Goal: Information Seeking & Learning: Learn about a topic

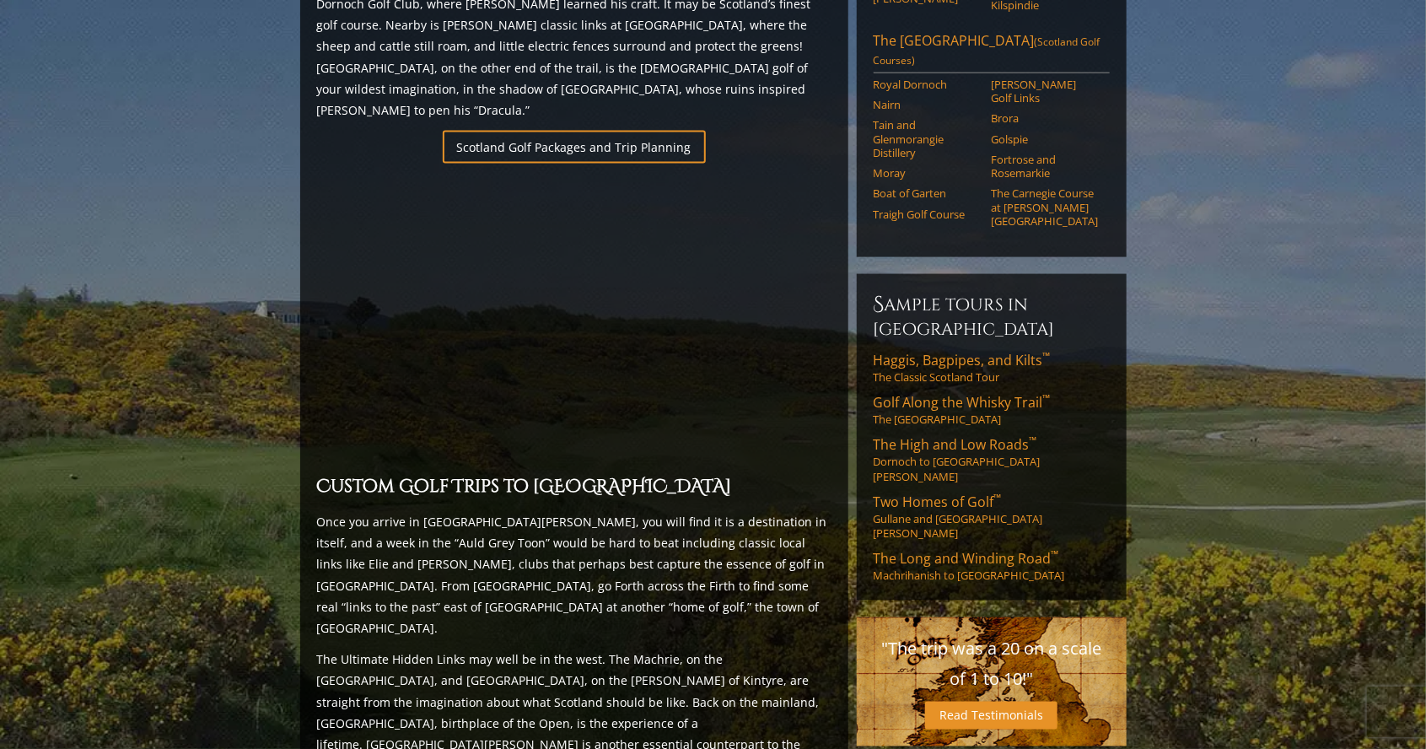
scroll to position [1172, 0]
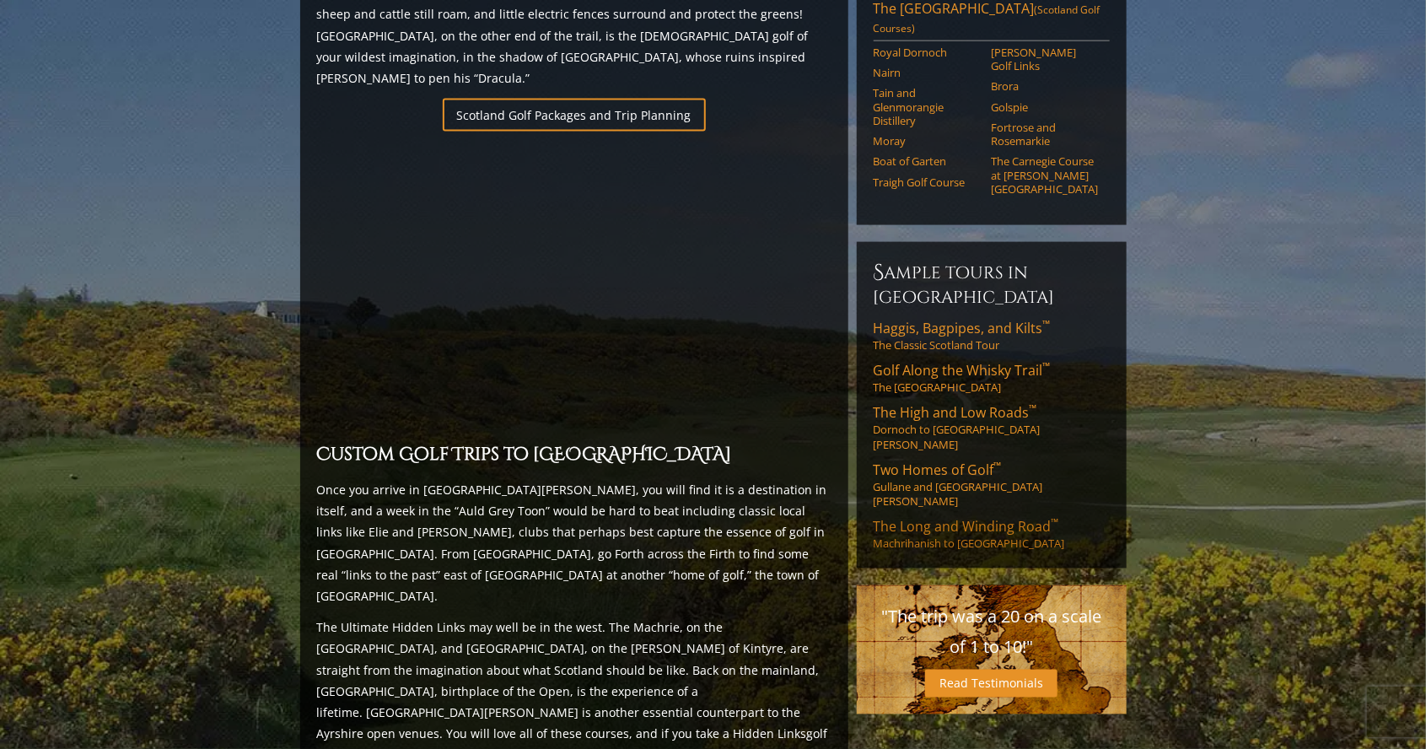
click at [1000, 518] on link "The Long and Winding Road ™ Machrihanish to [GEOGRAPHIC_DATA]" at bounding box center [991, 535] width 236 height 34
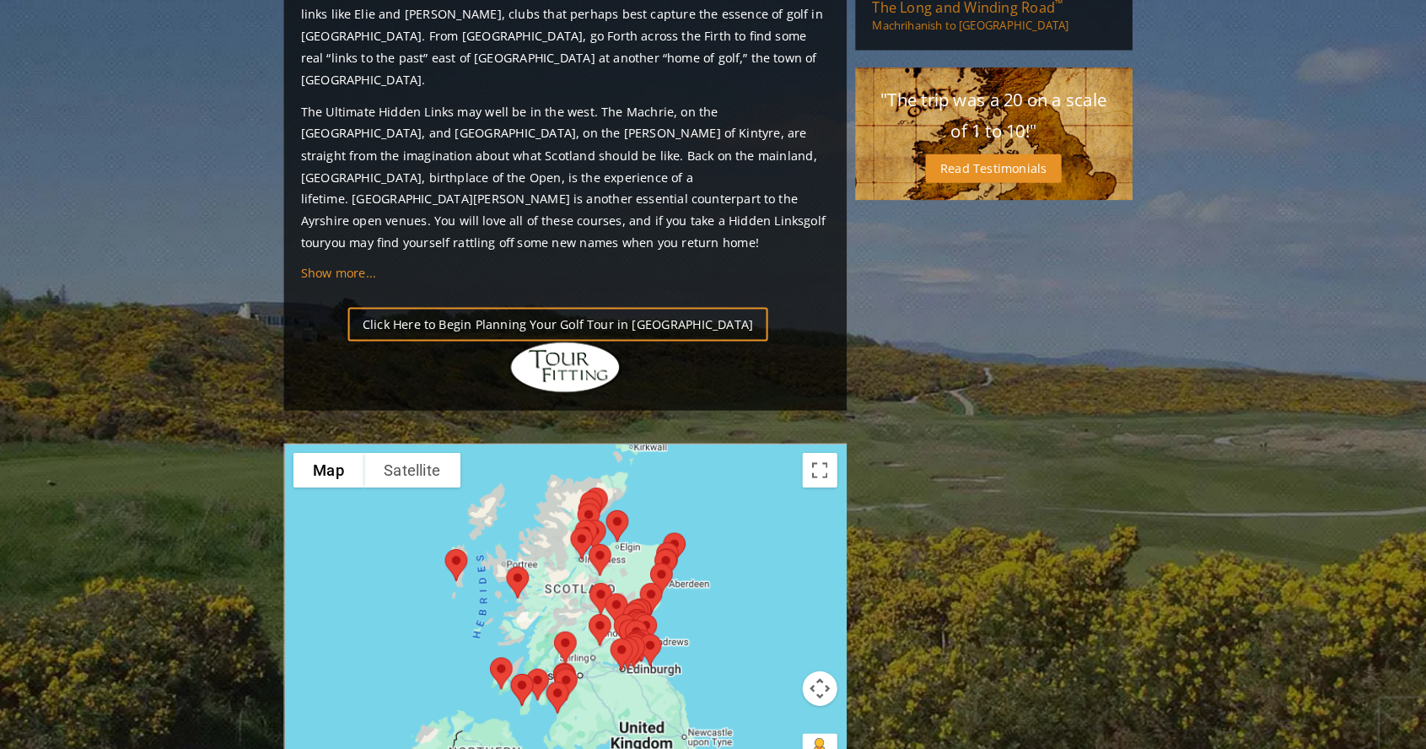
scroll to position [1684, 0]
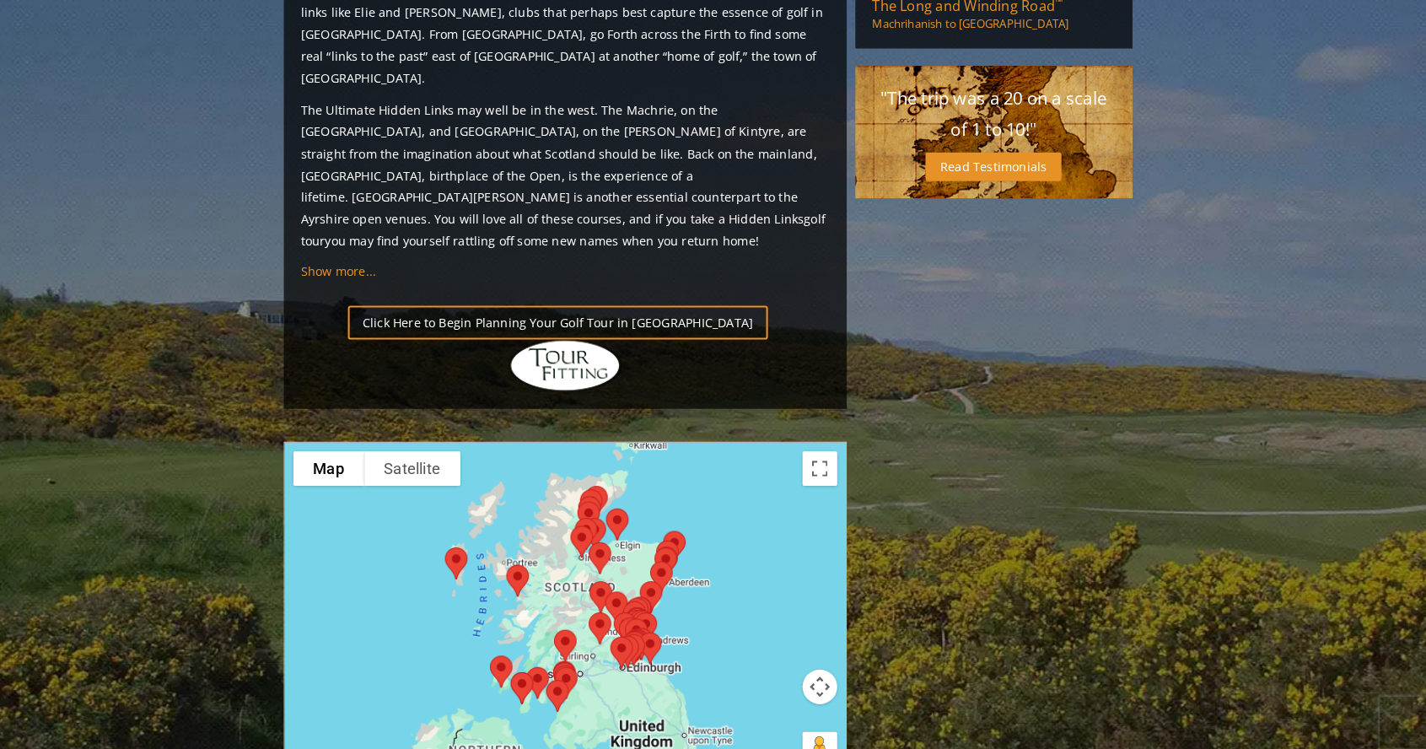
click at [601, 543] on div at bounding box center [574, 605] width 548 height 336
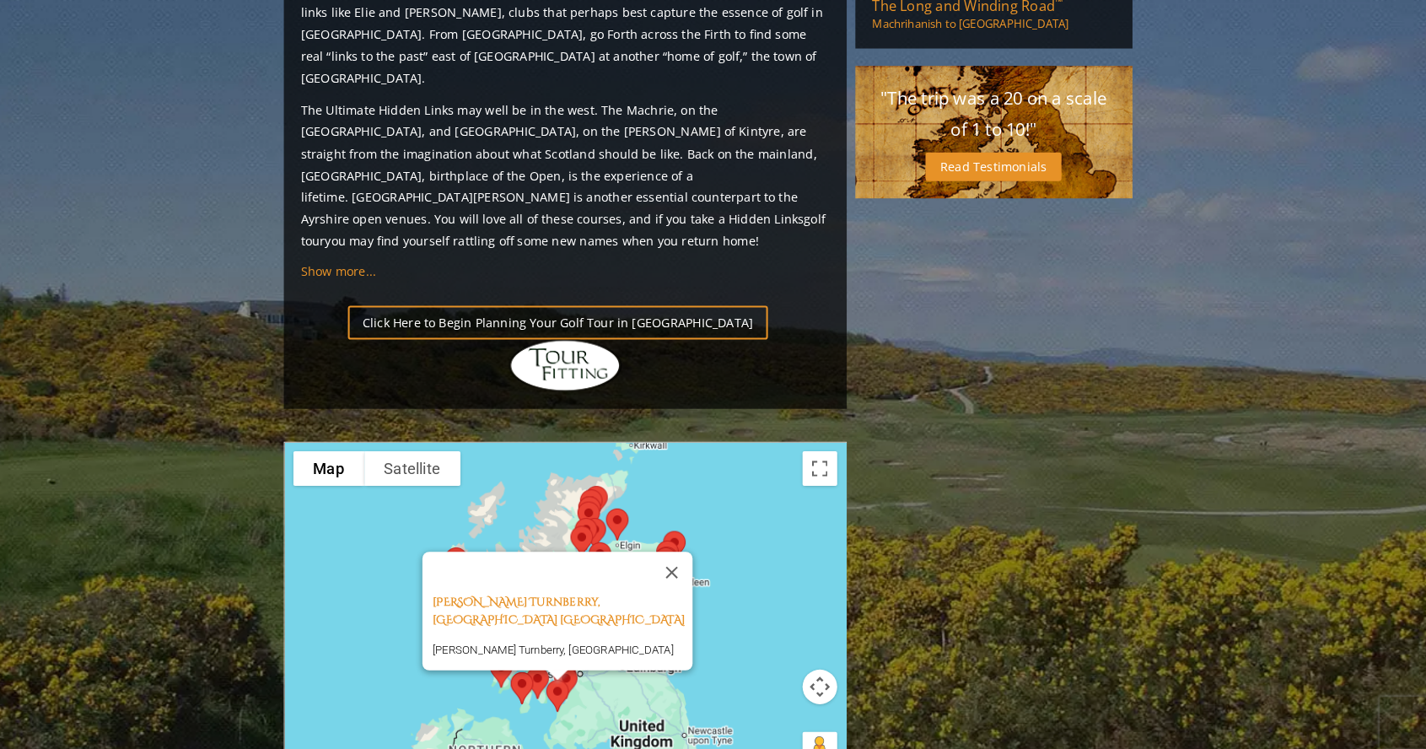
click at [717, 554] on div "[PERSON_NAME] Turnberry, Ayrshire [GEOGRAPHIC_DATA] [PERSON_NAME] Turnberry, [G…" at bounding box center [574, 607] width 546 height 336
click at [752, 483] on div "[PERSON_NAME] Turnberry, Ayrshire [GEOGRAPHIC_DATA] [PERSON_NAME] Turnberry, [G…" at bounding box center [574, 607] width 546 height 336
click at [668, 545] on button "Close" at bounding box center [678, 565] width 40 height 40
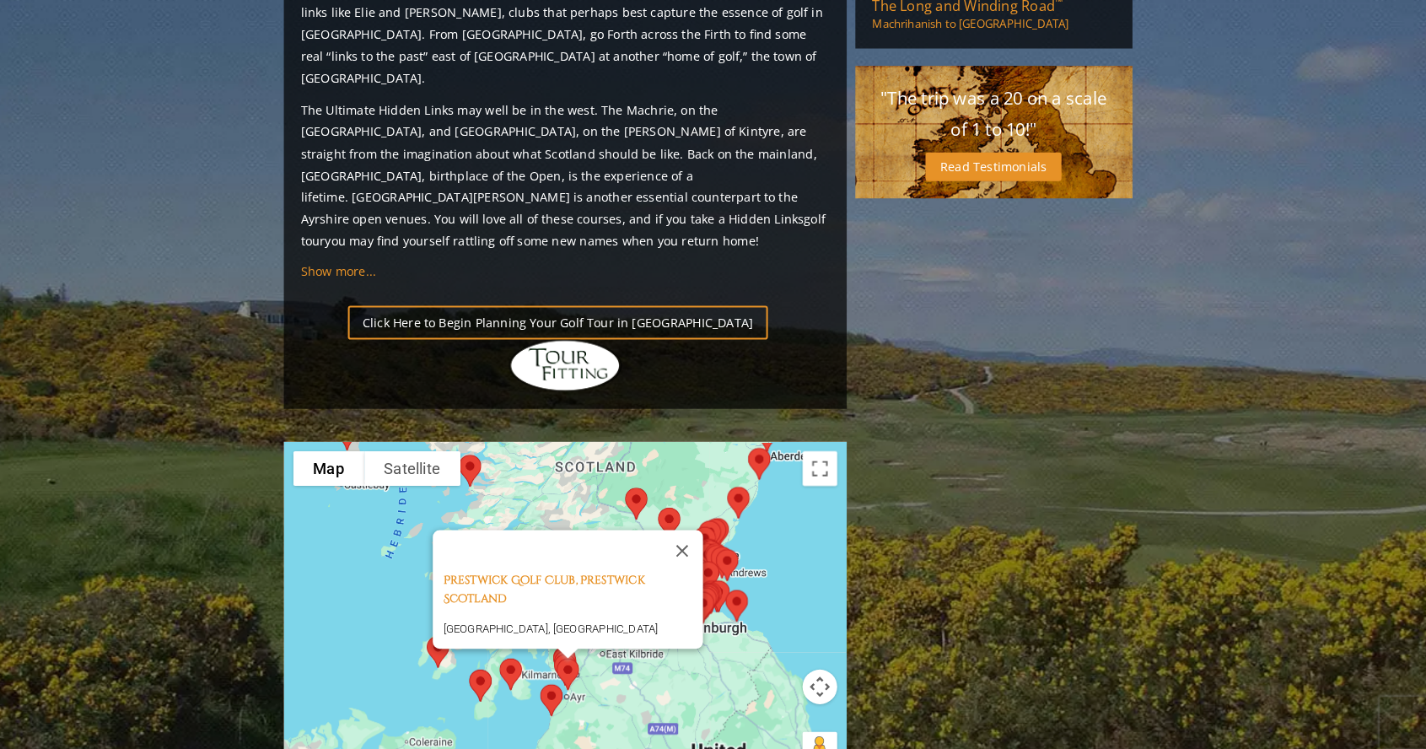
click at [749, 513] on div "[GEOGRAPHIC_DATA], Prestwick Scotland [GEOGRAPHIC_DATA], [GEOGRAPHIC_DATA]" at bounding box center [574, 607] width 546 height 336
click at [760, 486] on div "[GEOGRAPHIC_DATA], Prestwick Scotland [GEOGRAPHIC_DATA], [GEOGRAPHIC_DATA]" at bounding box center [574, 607] width 546 height 336
click at [700, 524] on button "Close" at bounding box center [688, 544] width 40 height 40
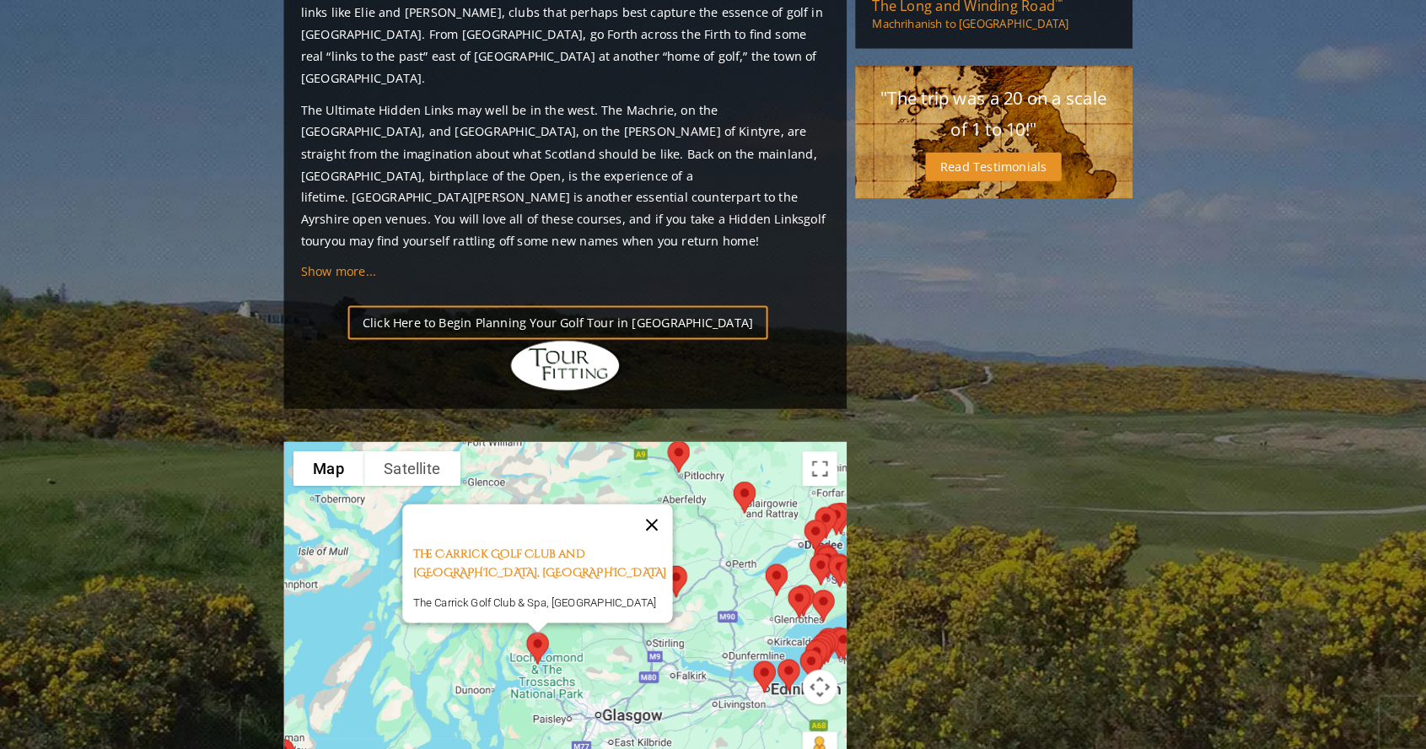
click at [679, 499] on button "Close" at bounding box center [658, 519] width 40 height 40
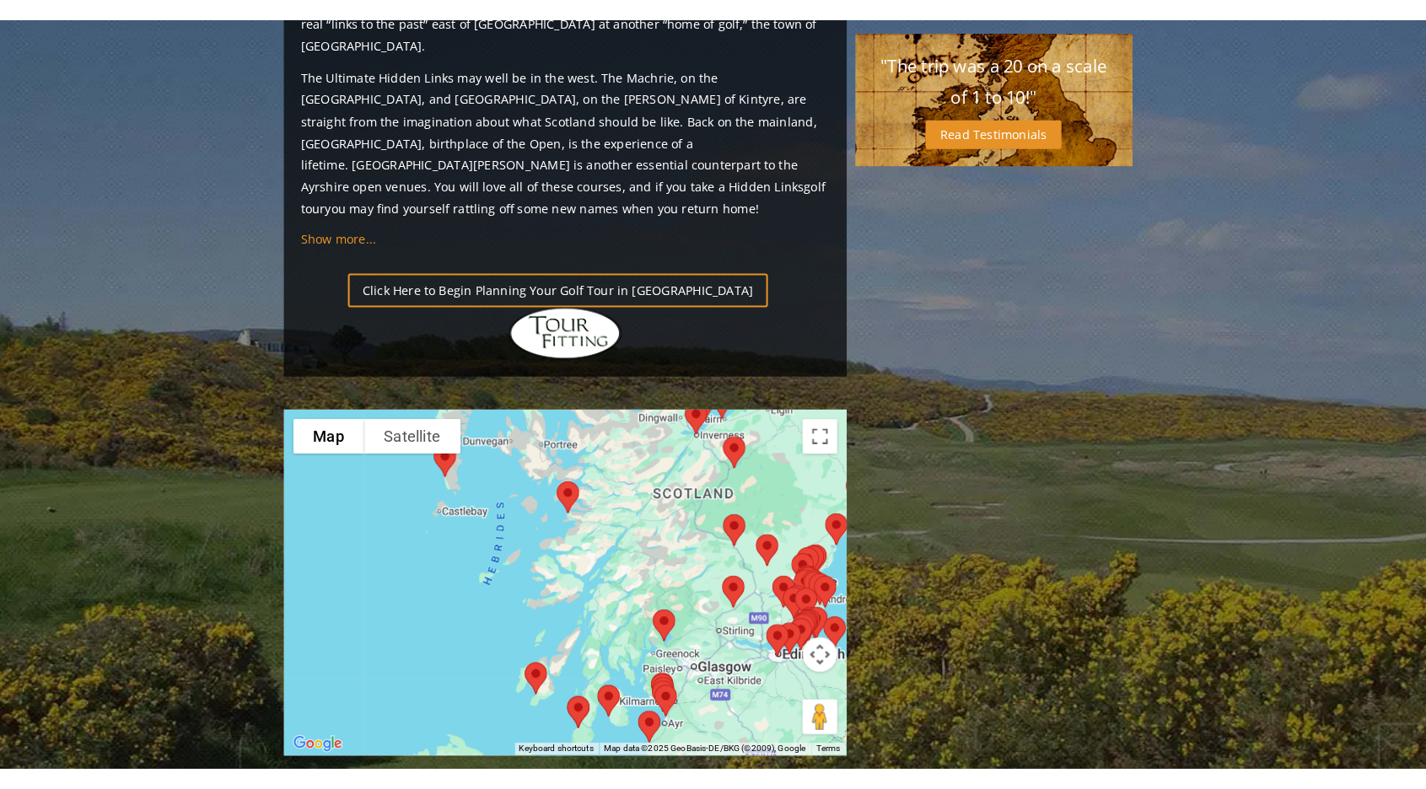
scroll to position [1743, 0]
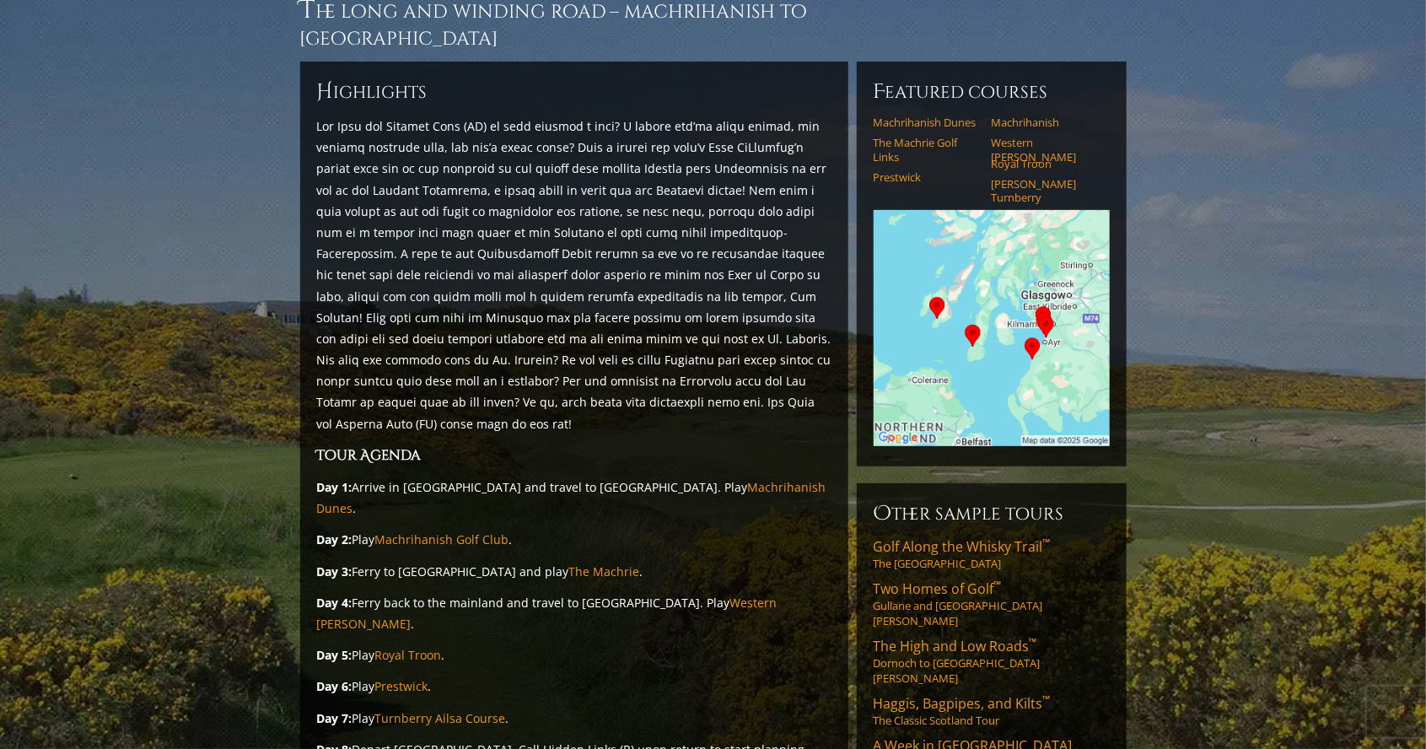
scroll to position [151, 0]
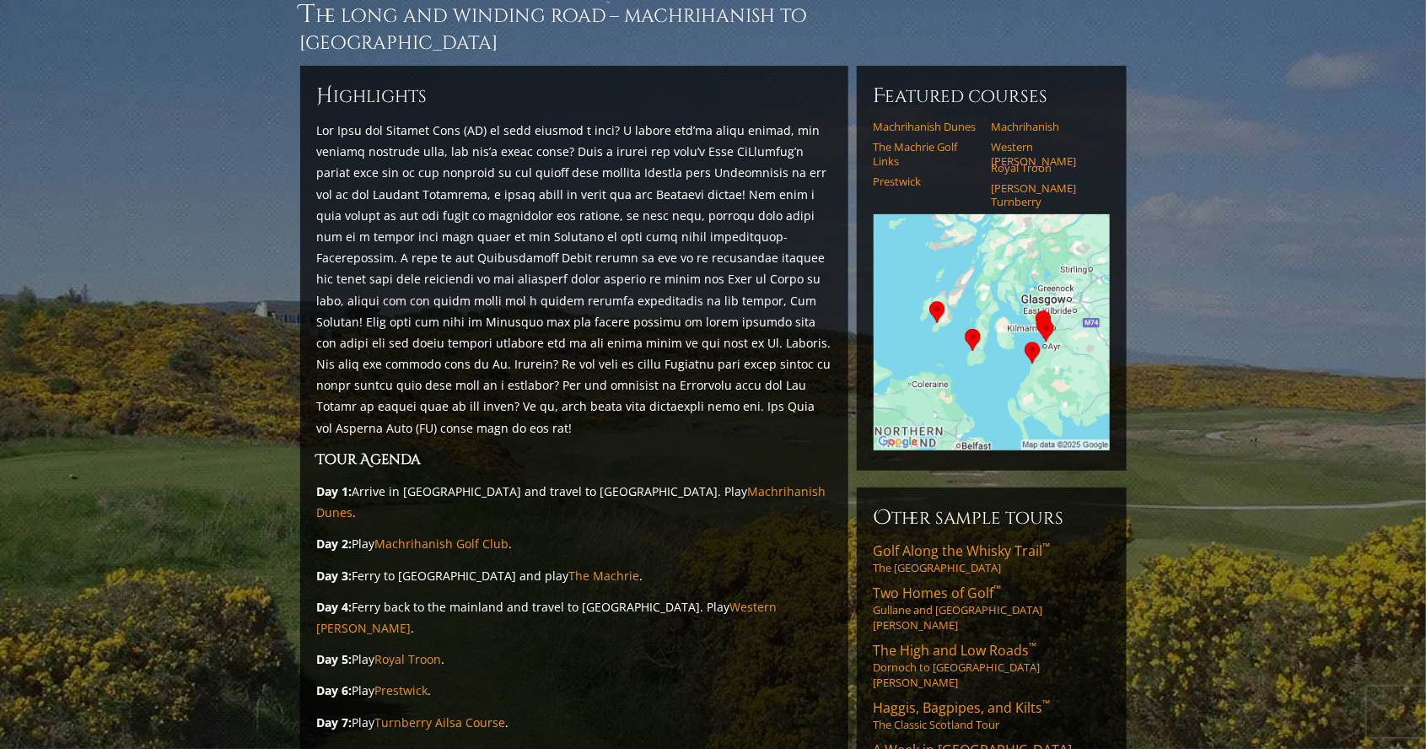
click at [1205, 558] on section "The Long and Winding Road ™ – Machrihanish to Ayrshire H ighlights Tour Agenda …" at bounding box center [713, 470] width 1426 height 978
